Goal: Information Seeking & Learning: Learn about a topic

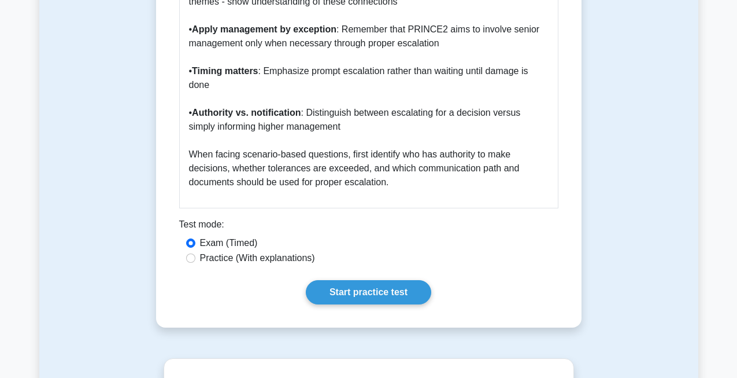
scroll to position [1499, 0]
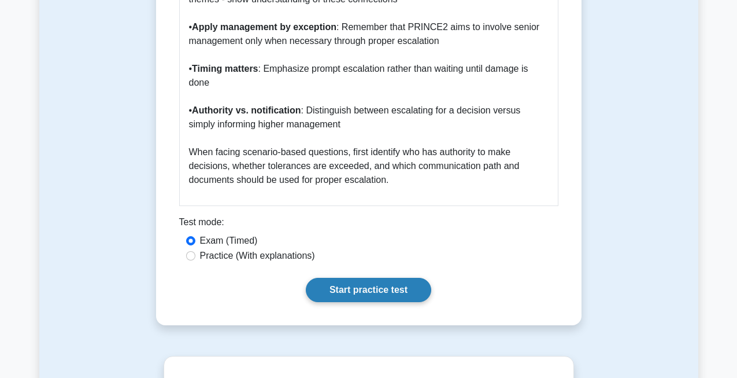
click at [369, 302] on link "Start practice test" at bounding box center [368, 290] width 125 height 24
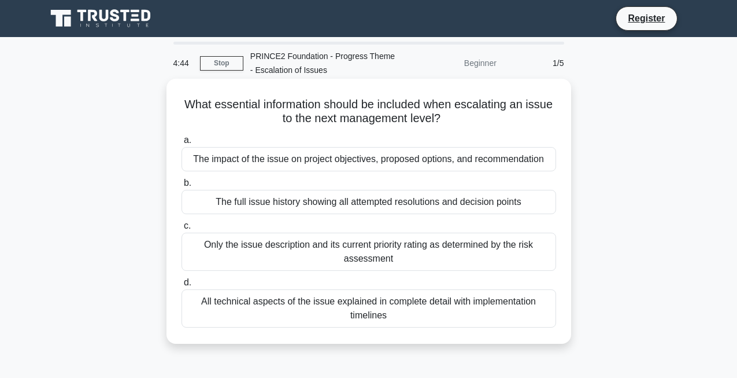
click at [412, 164] on div "The impact of the issue on project objectives, proposed options, and recommenda…" at bounding box center [369, 159] width 375 height 24
click at [182, 144] on input "a. The impact of the issue on project objectives, proposed options, and recomme…" at bounding box center [182, 140] width 0 height 8
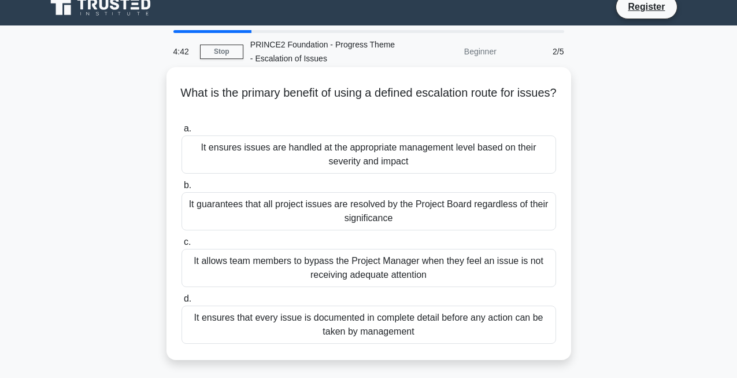
scroll to position [13, 0]
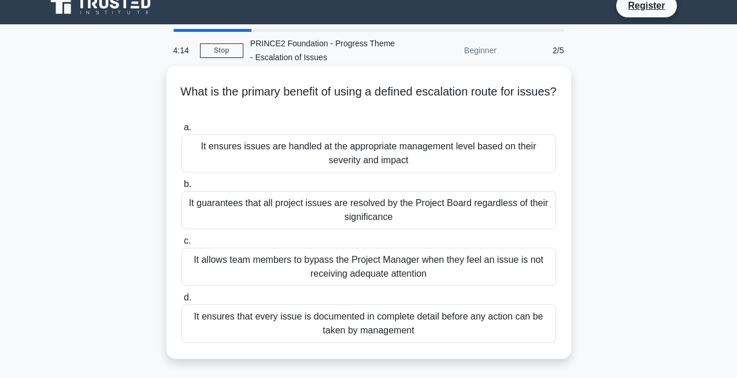
click at [439, 328] on div "It ensures that every issue is documented in complete detail before any action …" at bounding box center [369, 323] width 375 height 38
click at [182, 301] on input "d. It ensures that every issue is documented in complete detail before any acti…" at bounding box center [182, 298] width 0 height 8
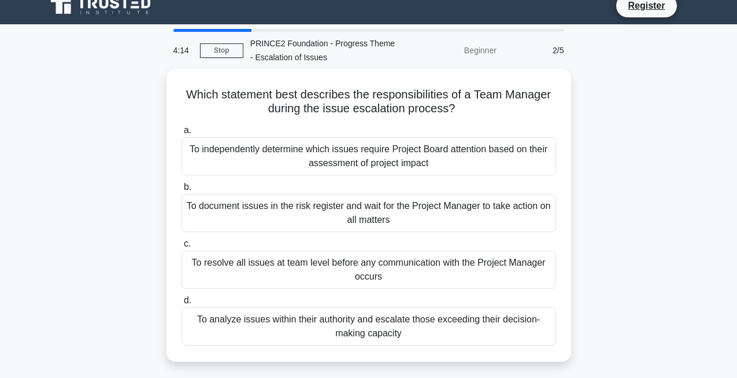
scroll to position [0, 0]
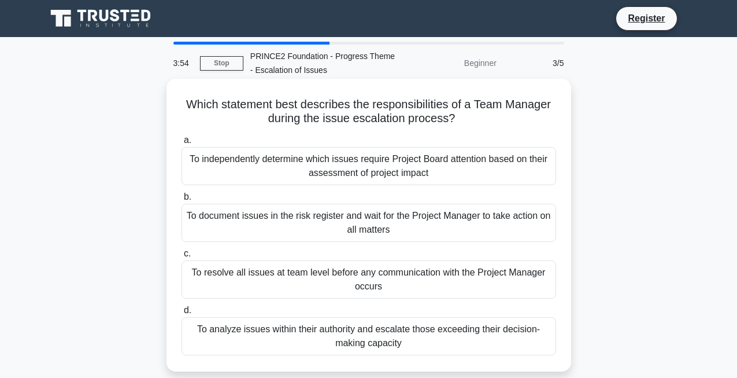
click at [465, 347] on div "To analyze issues within their authority and escalate those exceeding their dec…" at bounding box center [369, 336] width 375 height 38
click at [182, 314] on input "d. To analyze issues within their authority and escalate those exceeding their …" at bounding box center [182, 310] width 0 height 8
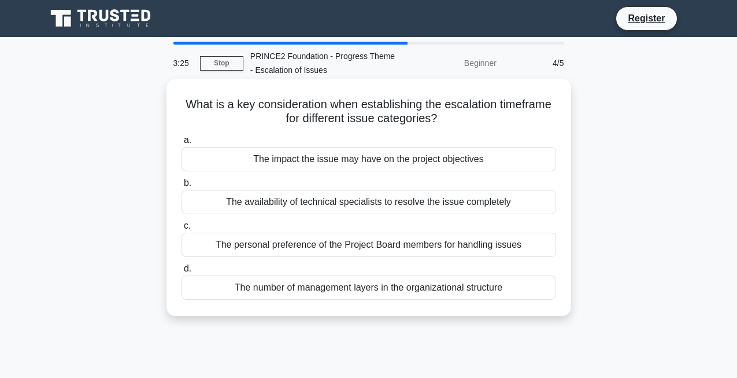
click at [355, 293] on div "The number of management layers in the organizational structure" at bounding box center [369, 287] width 375 height 24
click at [182, 272] on input "d. The number of management layers in the organizational structure" at bounding box center [182, 269] width 0 height 8
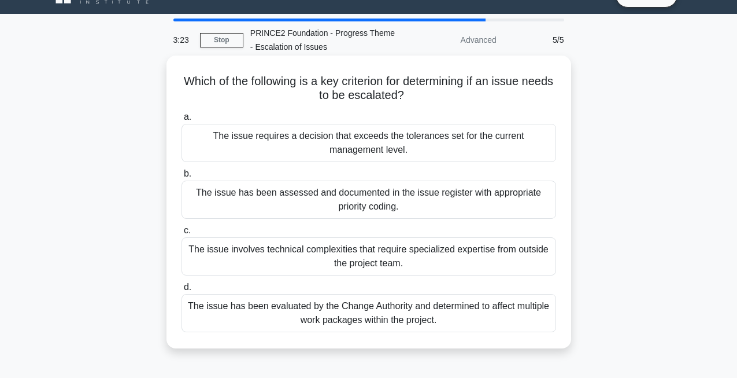
scroll to position [25, 0]
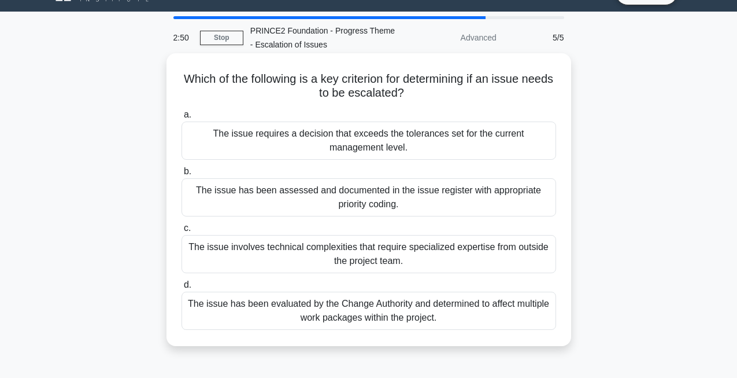
click at [437, 134] on div "The issue requires a decision that exceeds the tolerances set for the current m…" at bounding box center [369, 140] width 375 height 38
click at [182, 119] on input "a. The issue requires a decision that exceeds the tolerances set for the curren…" at bounding box center [182, 115] width 0 height 8
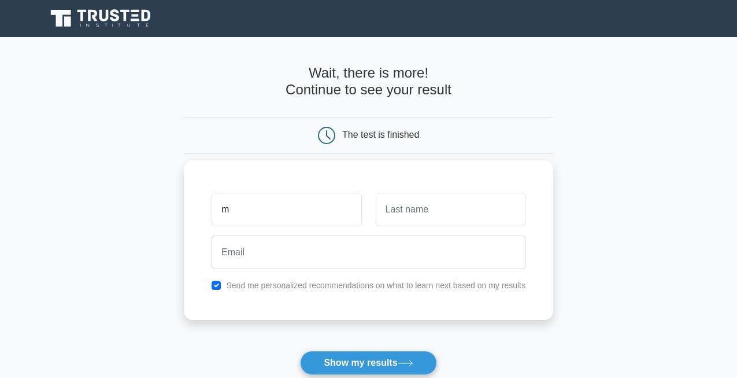
type input "m"
type input "t"
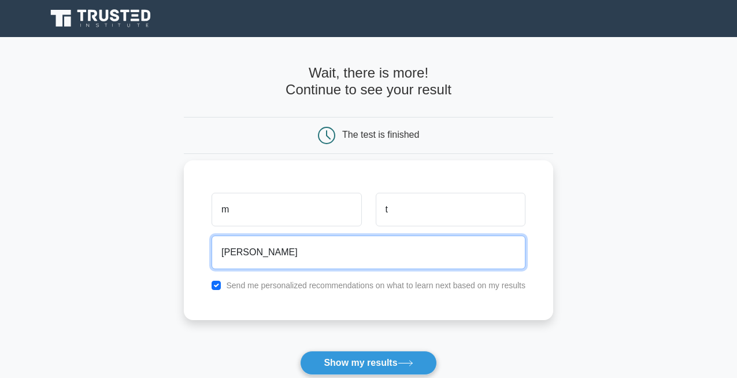
type input "[EMAIL_ADDRESS][DOMAIN_NAME]"
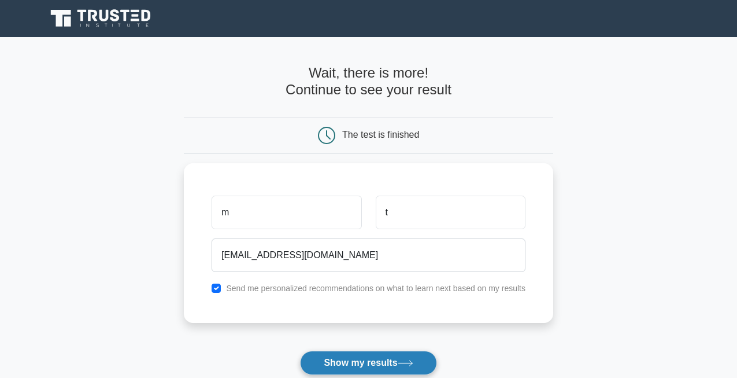
click at [383, 367] on button "Show my results" at bounding box center [368, 362] width 136 height 24
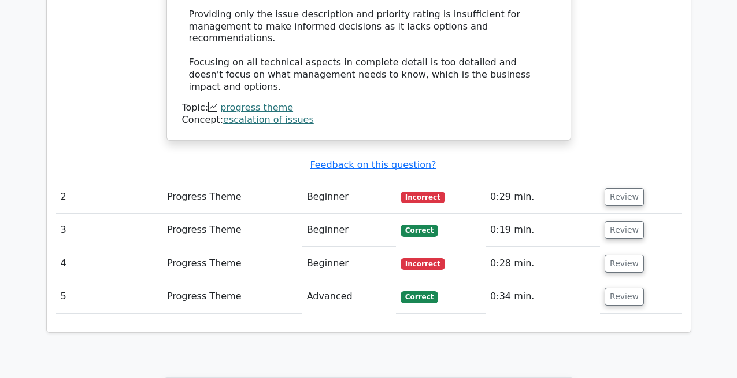
scroll to position [1322, 0]
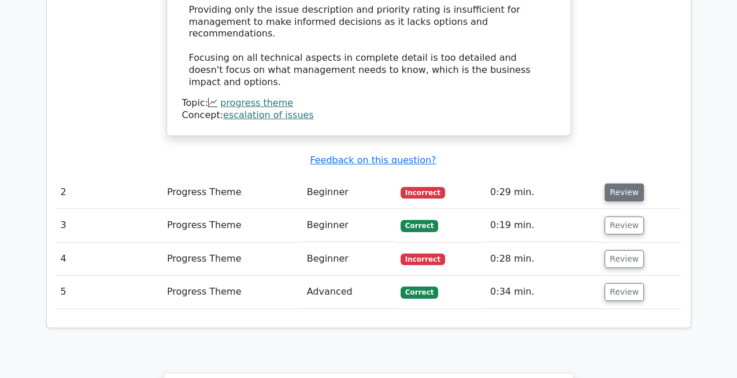
click at [613, 183] on button "Review" at bounding box center [624, 192] width 39 height 18
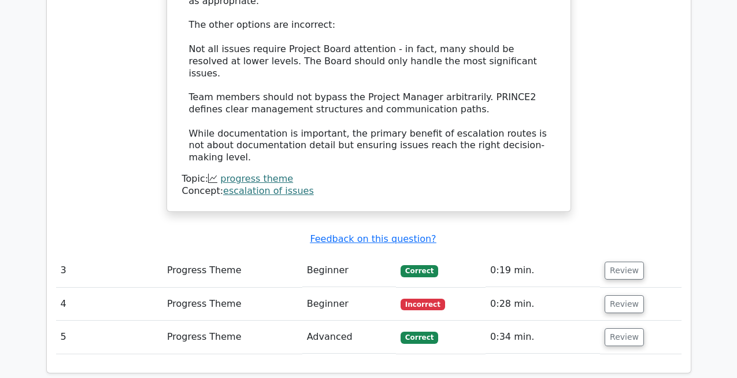
scroll to position [1931, 0]
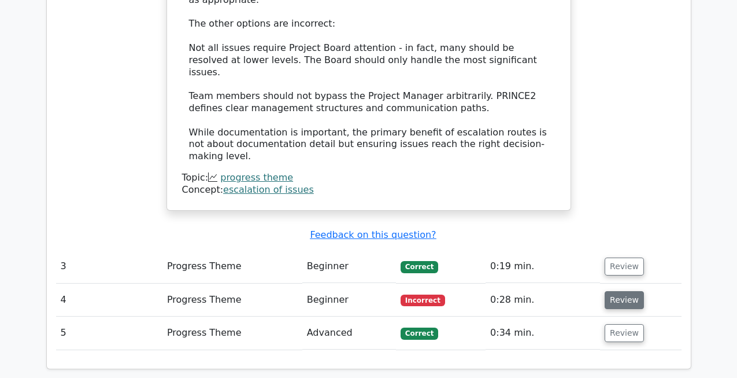
click at [615, 291] on button "Review" at bounding box center [624, 300] width 39 height 18
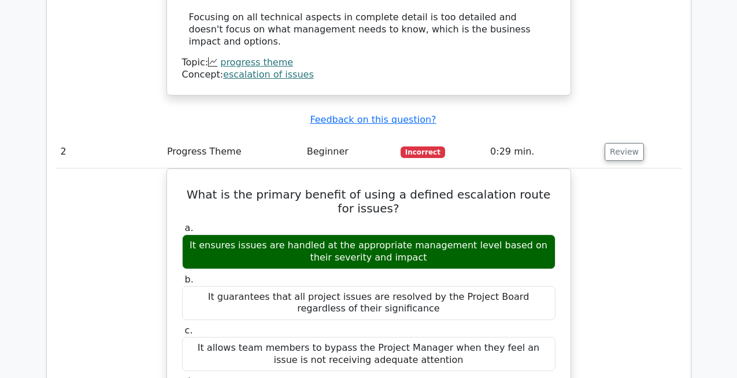
scroll to position [1199, 0]
